Goal: Task Accomplishment & Management: Use online tool/utility

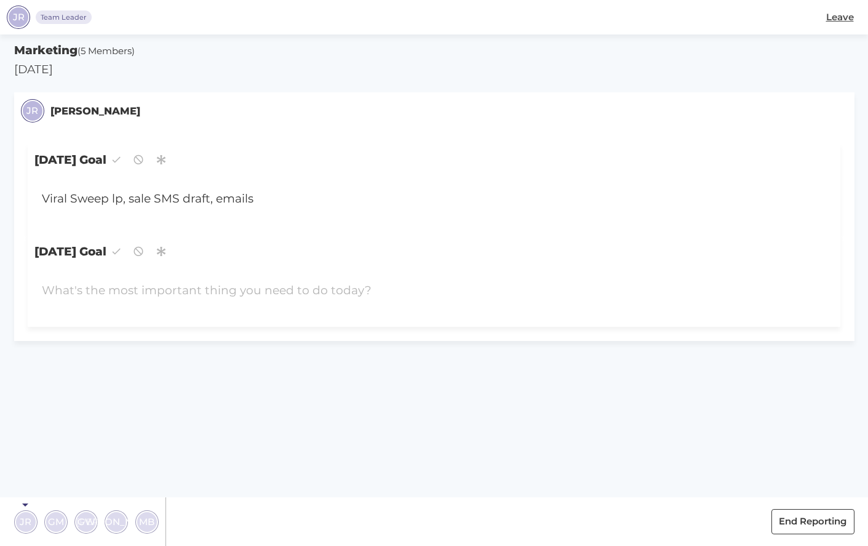
click at [68, 458] on section "Marketing (5 Members) [DATE] JR [PERSON_NAME] [DATE] Goal Viral Sweep lp, sale …" at bounding box center [434, 289] width 868 height 511
click at [25, 522] on span "JR" at bounding box center [26, 521] width 12 height 14
click at [124, 201] on div "Viral Sweep lp, sale SMS draft, emails" at bounding box center [400, 198] width 732 height 31
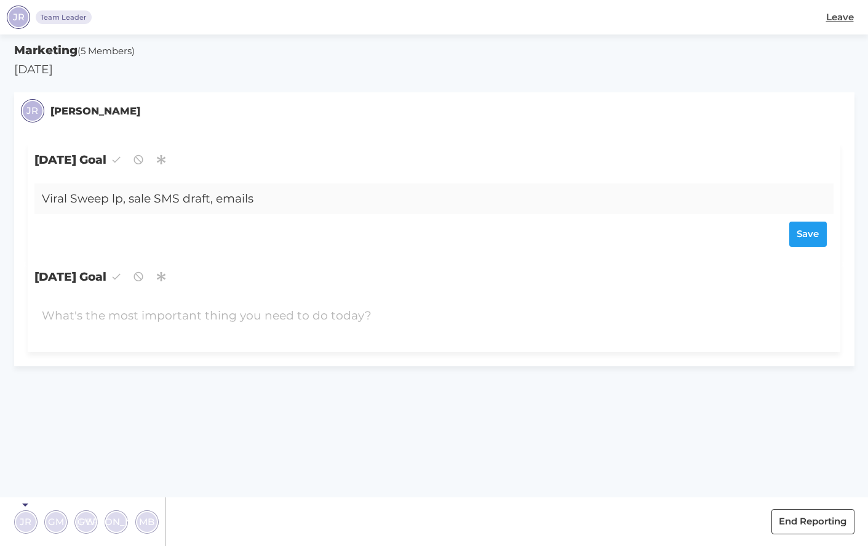
drag, startPoint x: 128, startPoint y: 201, endPoint x: 19, endPoint y: 201, distance: 108.9
click at [19, 201] on div "[DATE] Goal Viral Sweep lp, sale SMS draft, emails Save [DATE] Goal" at bounding box center [434, 248] width 840 height 236
drag, startPoint x: 127, startPoint y: 200, endPoint x: 35, endPoint y: 197, distance: 92.3
click at [34, 197] on div "Viral Sweep lp, sale SMS draft, emails" at bounding box center [400, 198] width 732 height 31
click at [110, 318] on div at bounding box center [400, 315] width 732 height 31
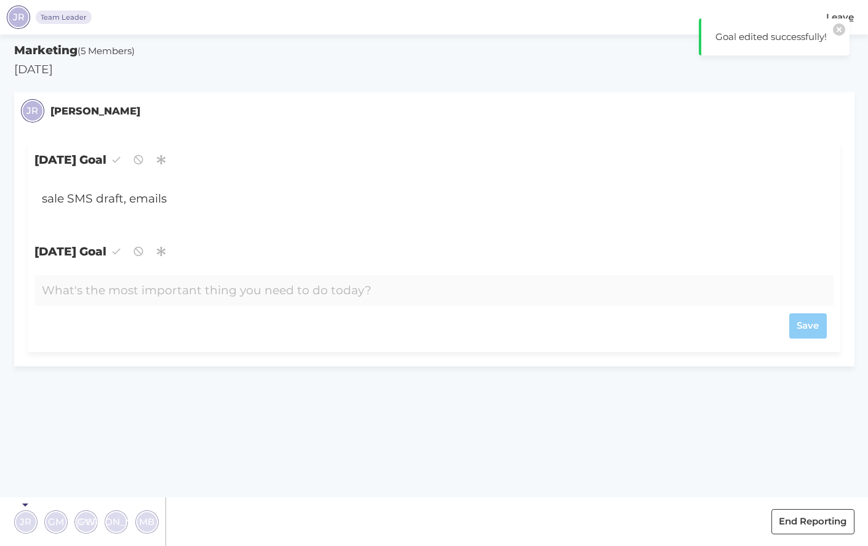
paste div
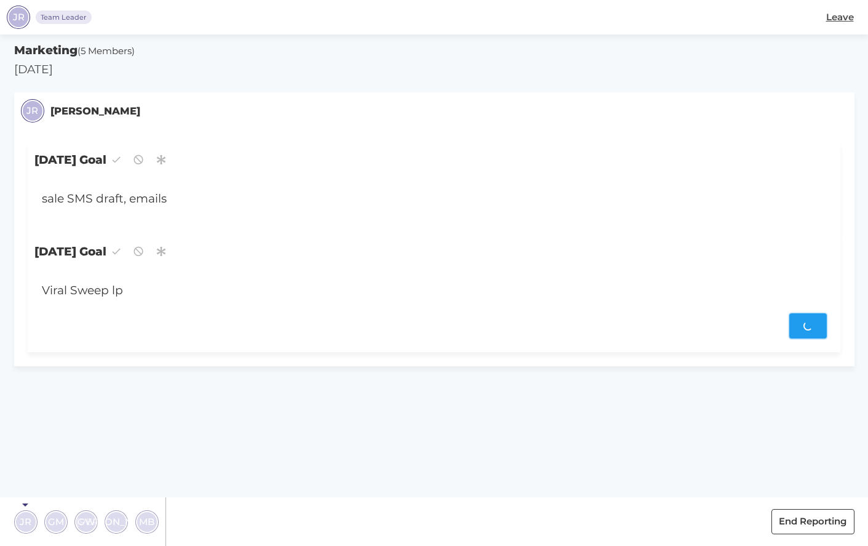
click at [807, 324] on div "Save" at bounding box center [434, 325] width 785 height 25
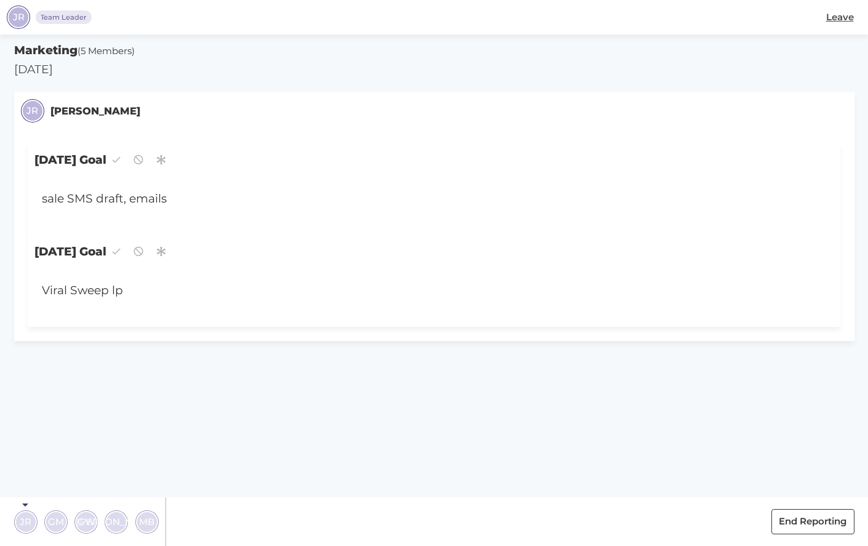
click at [49, 523] on span "GM" at bounding box center [56, 521] width 16 height 14
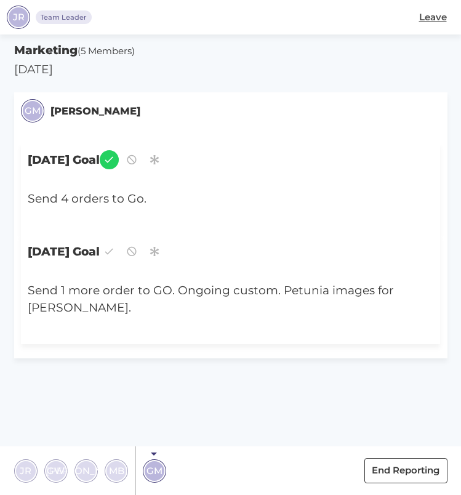
click at [84, 471] on span "[PERSON_NAME]" at bounding box center [86, 470] width 81 height 14
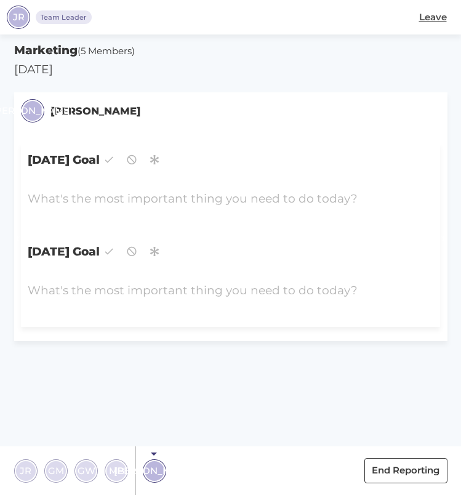
click at [85, 469] on span "GW" at bounding box center [86, 470] width 18 height 14
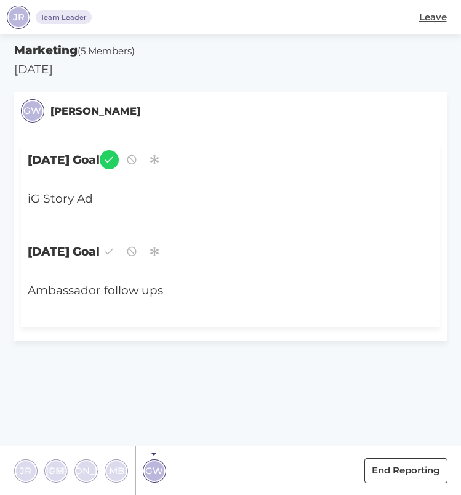
click at [86, 470] on span "[PERSON_NAME]" at bounding box center [86, 470] width 81 height 14
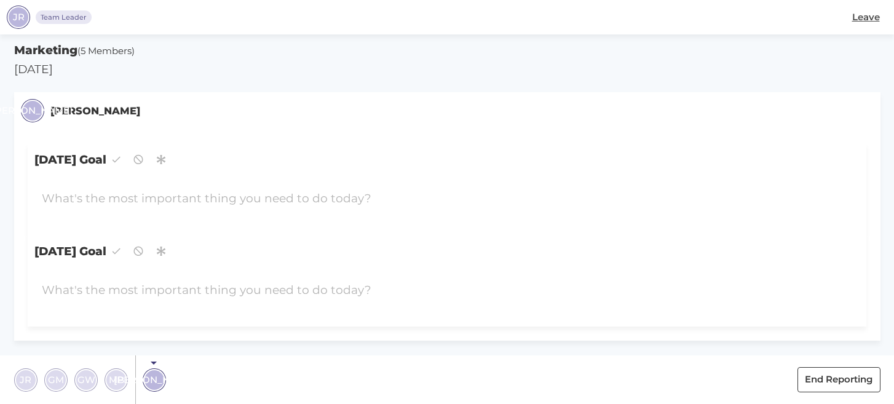
click at [81, 383] on span "GW" at bounding box center [86, 380] width 18 height 14
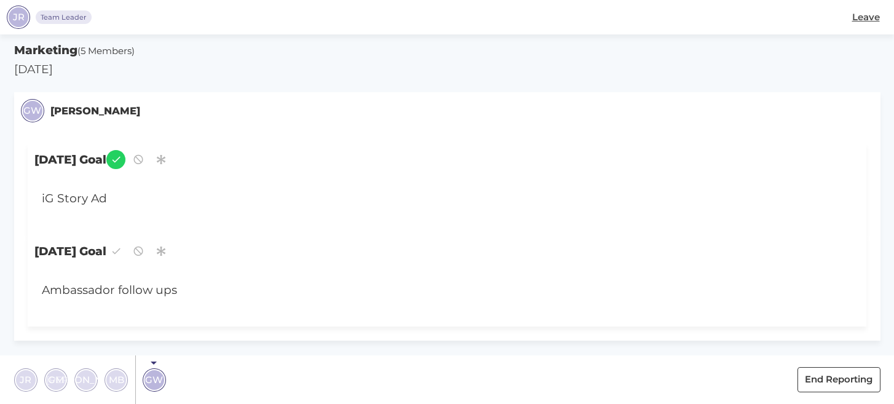
click at [114, 384] on span "MB" at bounding box center [116, 380] width 15 height 14
